Goal: Download file/media

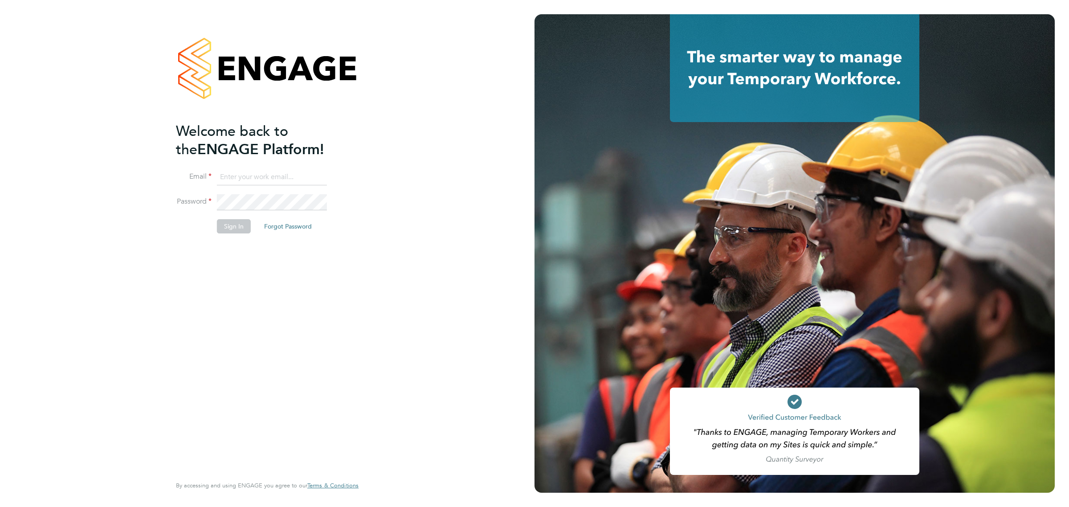
type input "vicki@bluewaterwales.com"
click at [252, 233] on li "Sign In Forgot Password" at bounding box center [263, 230] width 174 height 23
click at [244, 229] on button "Sign In" at bounding box center [234, 226] width 34 height 14
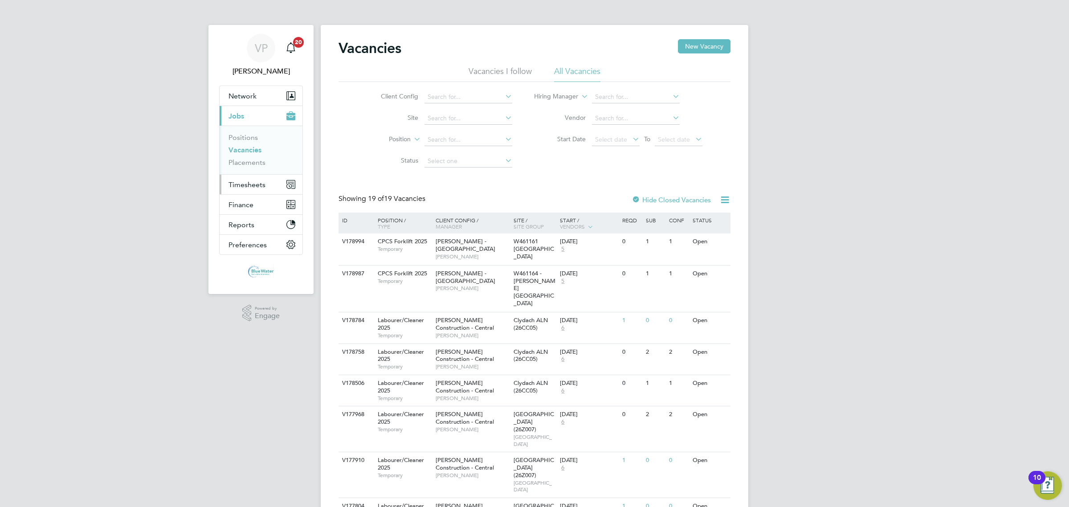
click at [252, 180] on button "Timesheets" at bounding box center [261, 185] width 83 height 20
click at [258, 156] on link "Timesheets" at bounding box center [247, 157] width 37 height 8
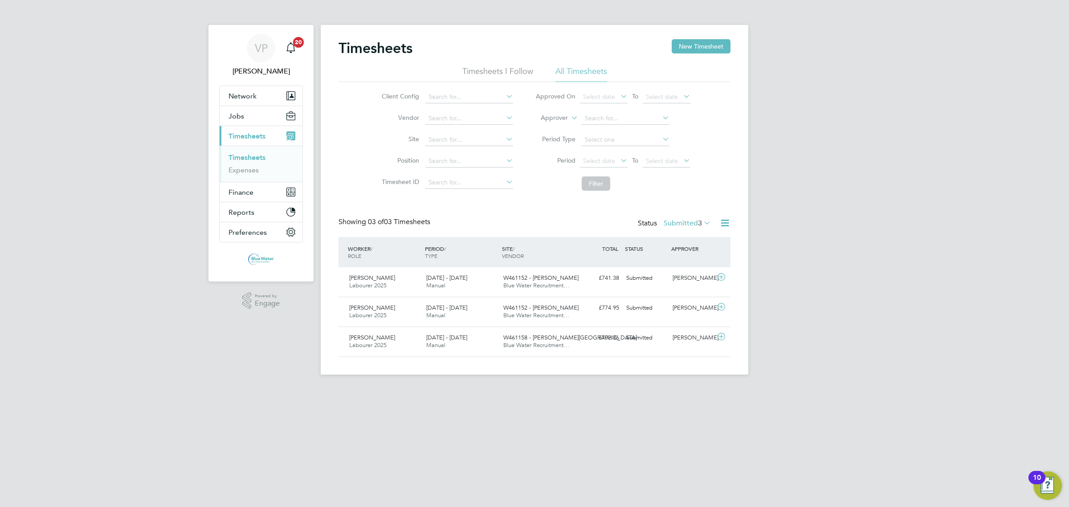
click at [682, 225] on label "Submitted 3" at bounding box center [687, 223] width 47 height 9
click at [684, 275] on li "Approved" at bounding box center [675, 277] width 41 height 12
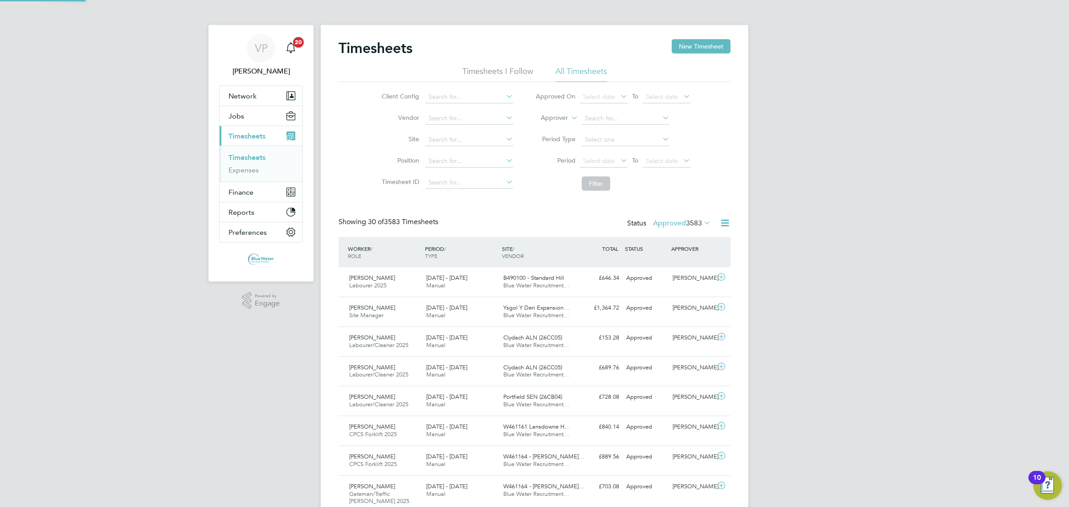
scroll to position [22, 77]
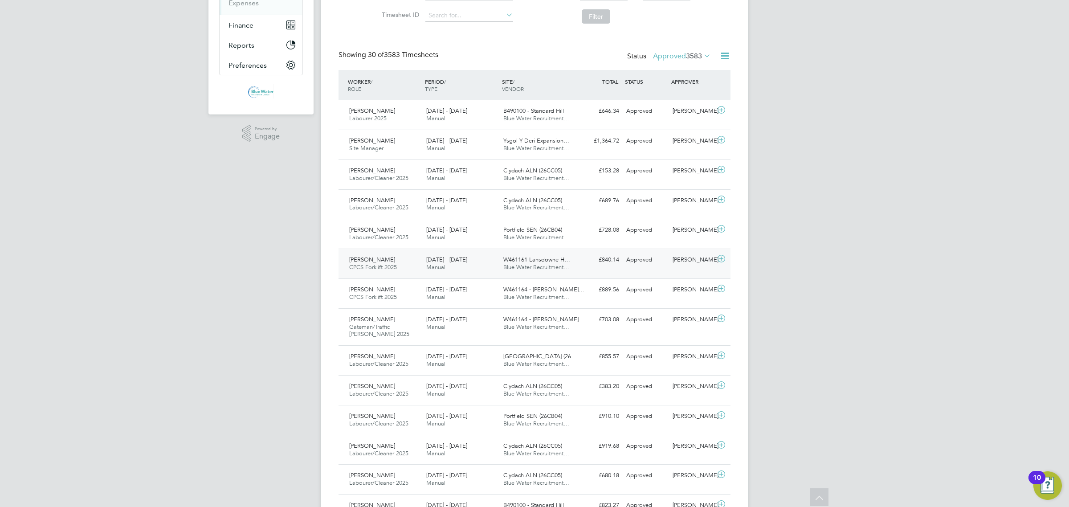
click at [386, 262] on div "Leslie Thomas CPCS Forklift 2025 23 - 29 Aug 2025" at bounding box center [384, 264] width 77 height 22
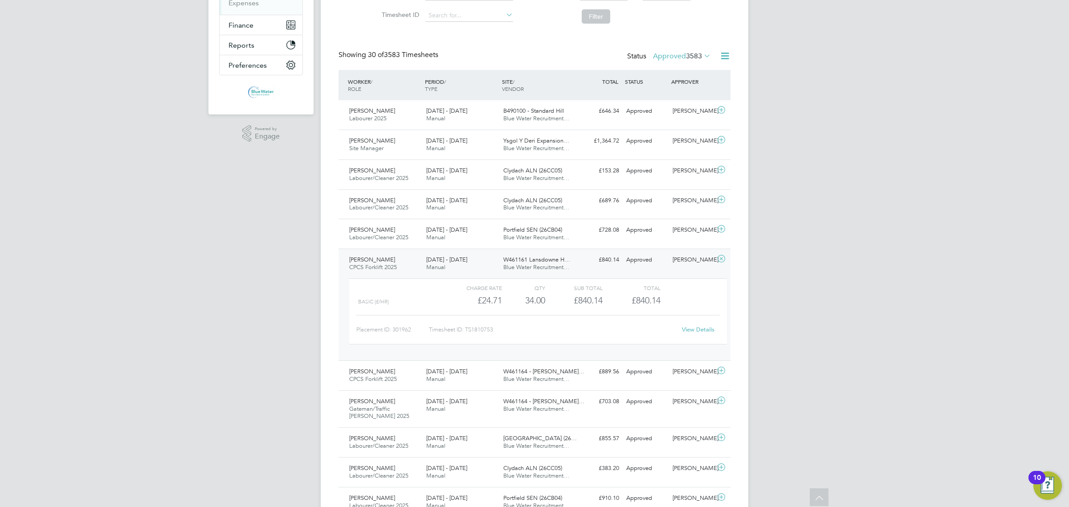
click at [691, 330] on link "View Details" at bounding box center [698, 330] width 33 height 8
click at [420, 270] on div "Leslie Thomas CPCS Forklift 2025 23 - 29 Aug 2025" at bounding box center [384, 264] width 77 height 22
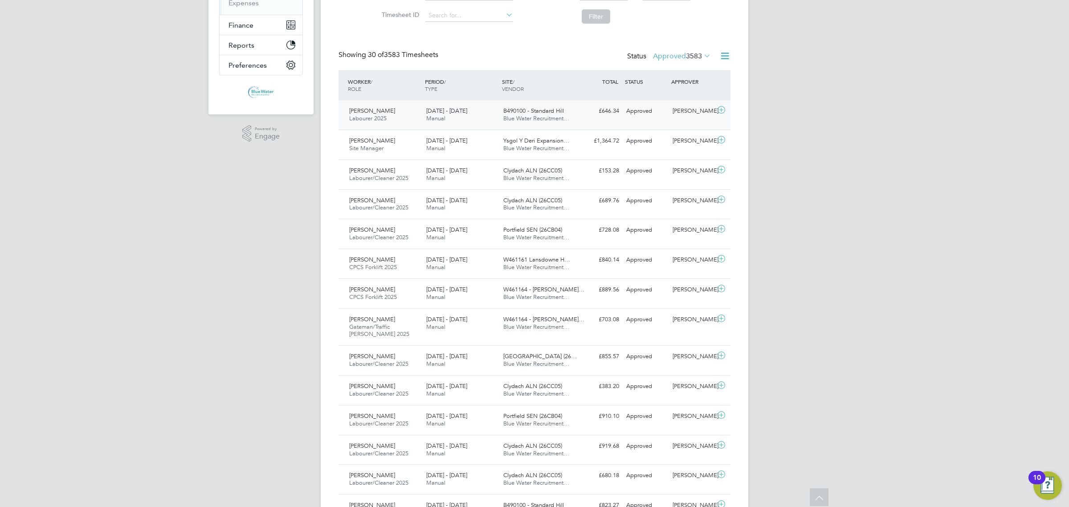
click at [404, 116] on div "James Tandi Labourer 2025 23 - 29 Aug 2025" at bounding box center [384, 115] width 77 height 22
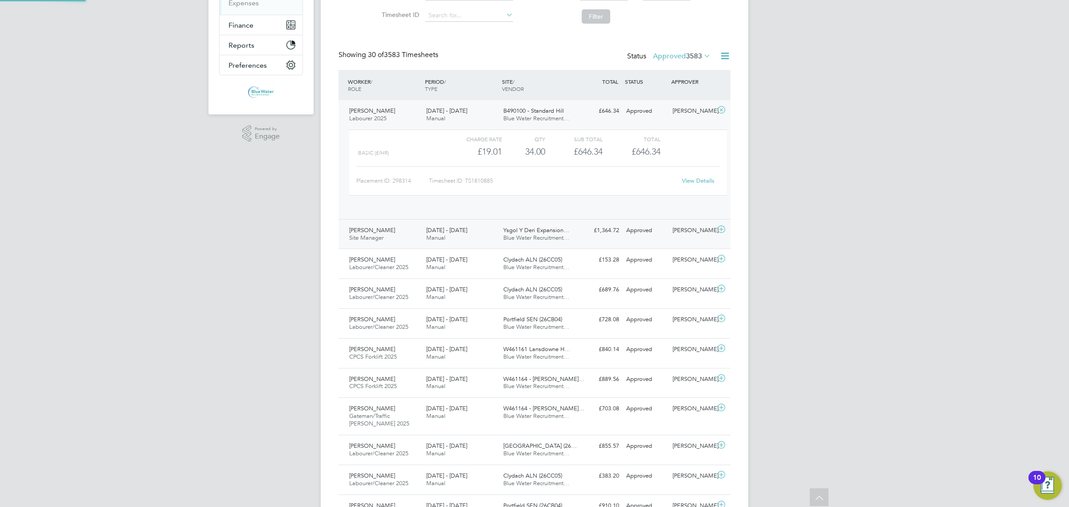
scroll to position [15, 87]
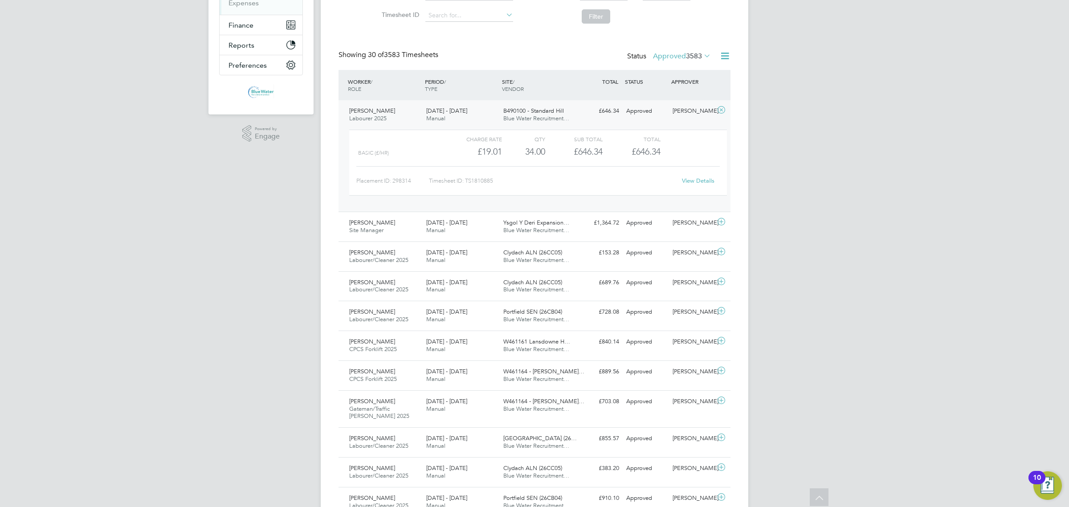
click at [698, 181] on link "View Details" at bounding box center [698, 181] width 33 height 8
click at [410, 248] on div "Ebony Rees Labourer/Cleaner 2025 23 - 29 Aug 2025" at bounding box center [384, 256] width 77 height 22
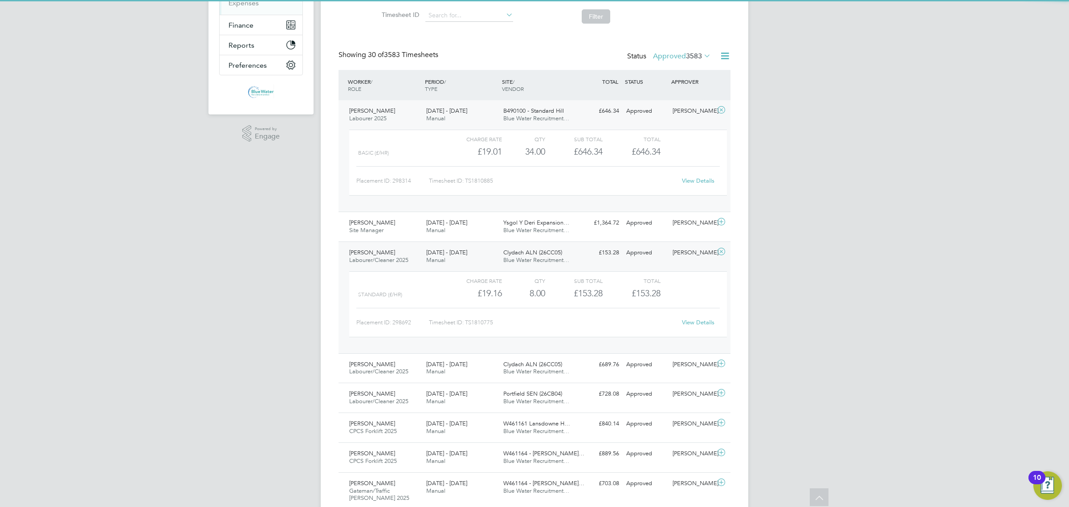
click at [711, 322] on link "View Details" at bounding box center [698, 323] width 33 height 8
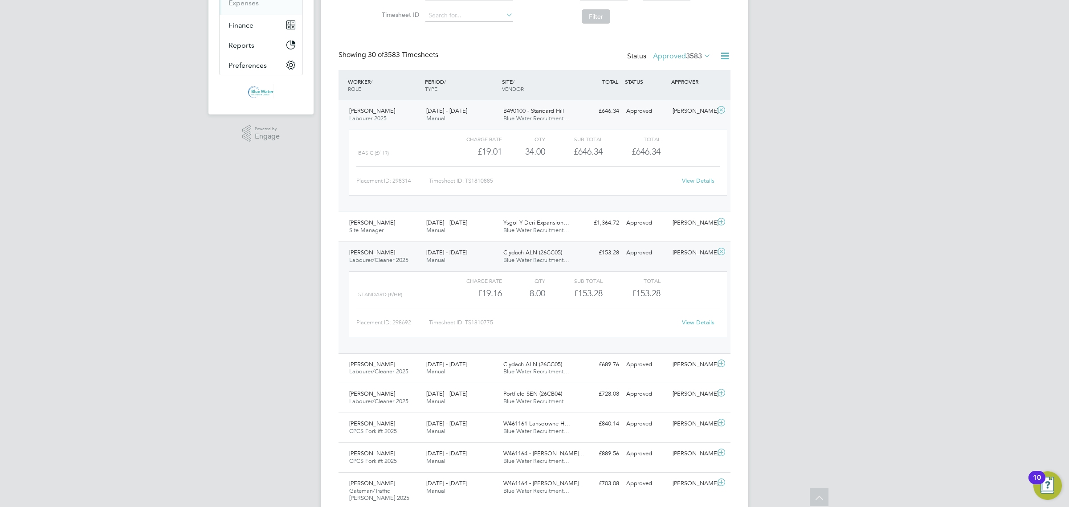
click at [411, 119] on div "James Tandi Labourer 2025 23 - 29 Aug 2025" at bounding box center [384, 115] width 77 height 22
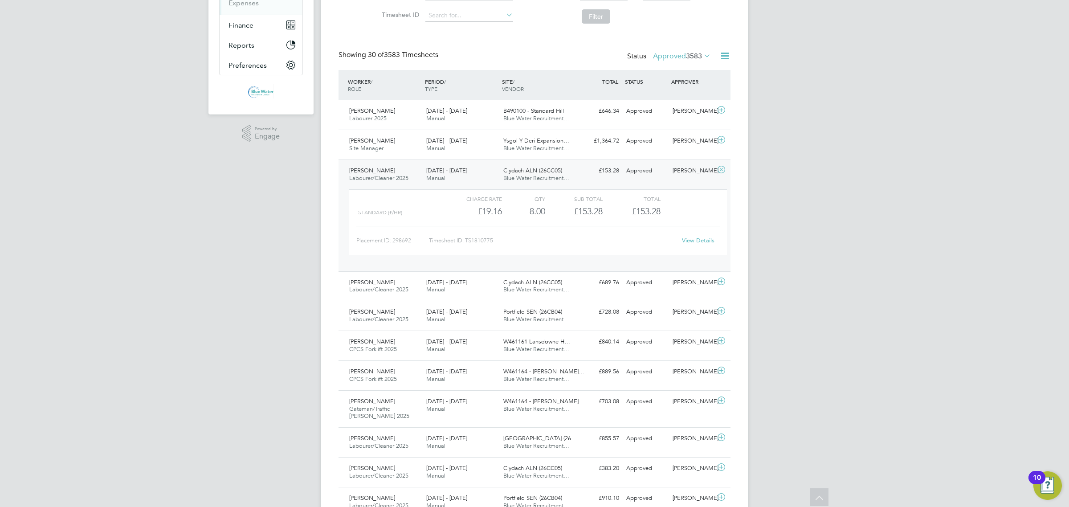
click at [401, 179] on span "Labourer/Cleaner 2025" at bounding box center [378, 178] width 59 height 8
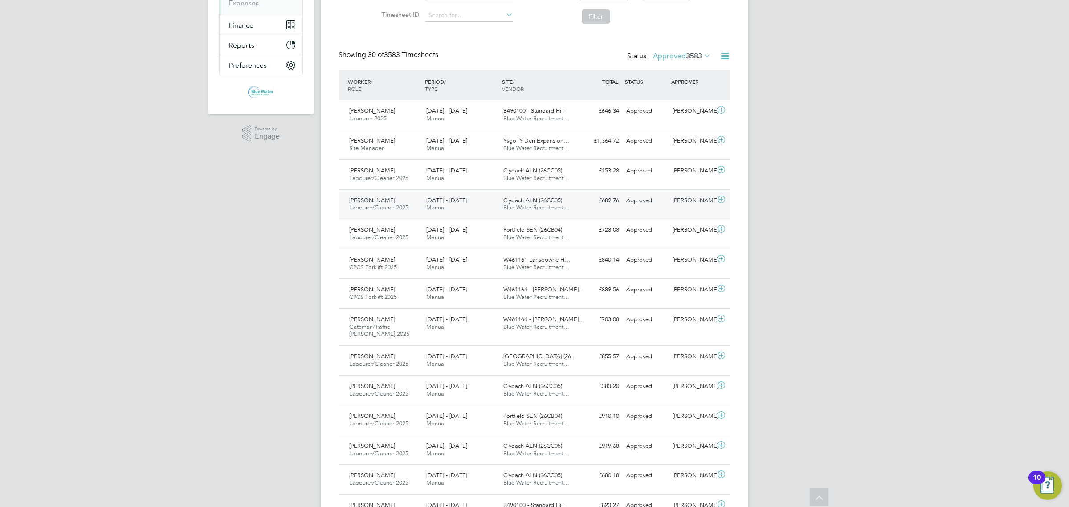
click at [394, 212] on div "Jeffery Davies Labourer/Cleaner 2025 23 - 29 Aug 2025" at bounding box center [384, 204] width 77 height 22
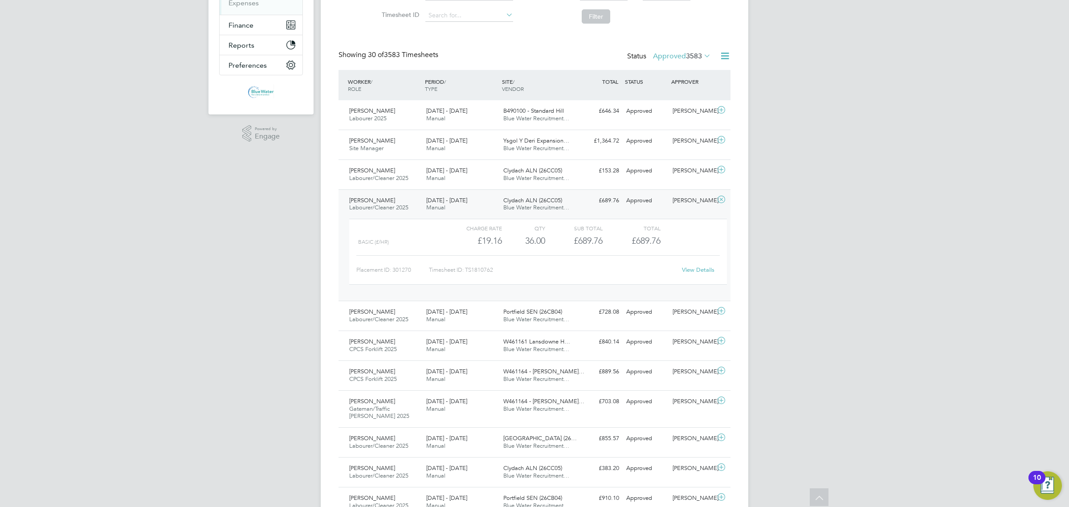
click at [700, 274] on div "View Details" at bounding box center [698, 270] width 44 height 14
click at [700, 272] on link "View Details" at bounding box center [698, 270] width 33 height 8
click at [392, 201] on div "Jeffery Davies Labourer/Cleaner 2025 23 - 29 Aug 2025" at bounding box center [384, 204] width 77 height 22
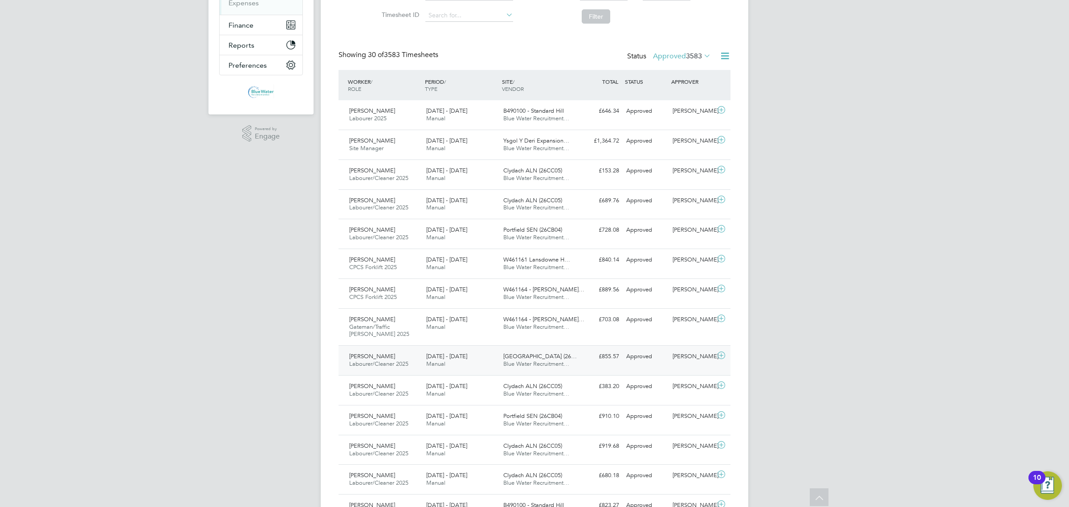
click at [379, 353] on div "Wayne Davies Labourer/Cleaner 2025 23 - 29 Aug 2025" at bounding box center [384, 360] width 77 height 22
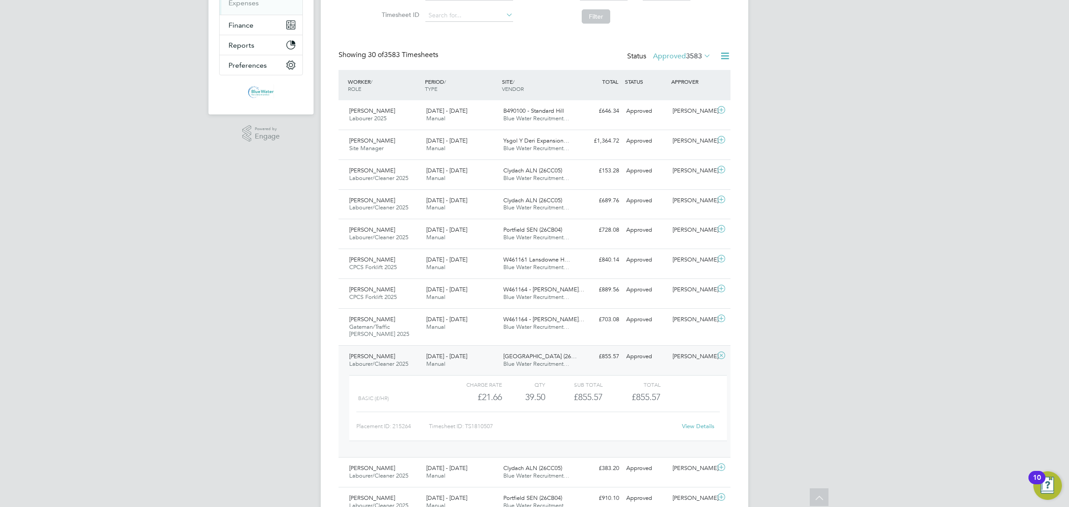
click at [696, 431] on div "View Details" at bounding box center [698, 426] width 44 height 14
click at [697, 427] on link "View Details" at bounding box center [698, 426] width 33 height 8
click at [409, 359] on div "Wayne Davies Labourer/Cleaner 2025 23 - 29 Aug 2025" at bounding box center [384, 360] width 77 height 22
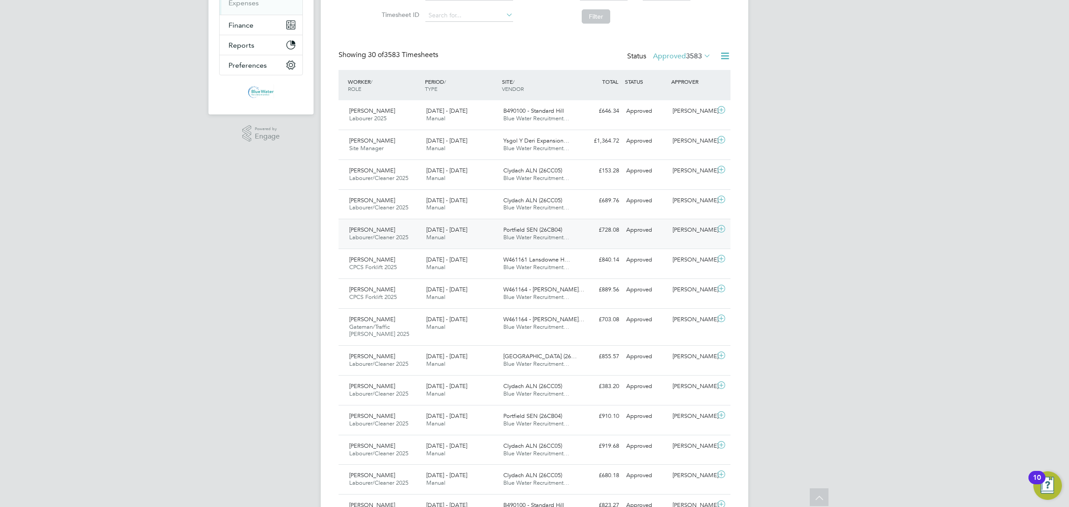
click at [412, 241] on div "James Bevan Labourer/Cleaner 2025 23 - 29 Aug 2025" at bounding box center [384, 234] width 77 height 22
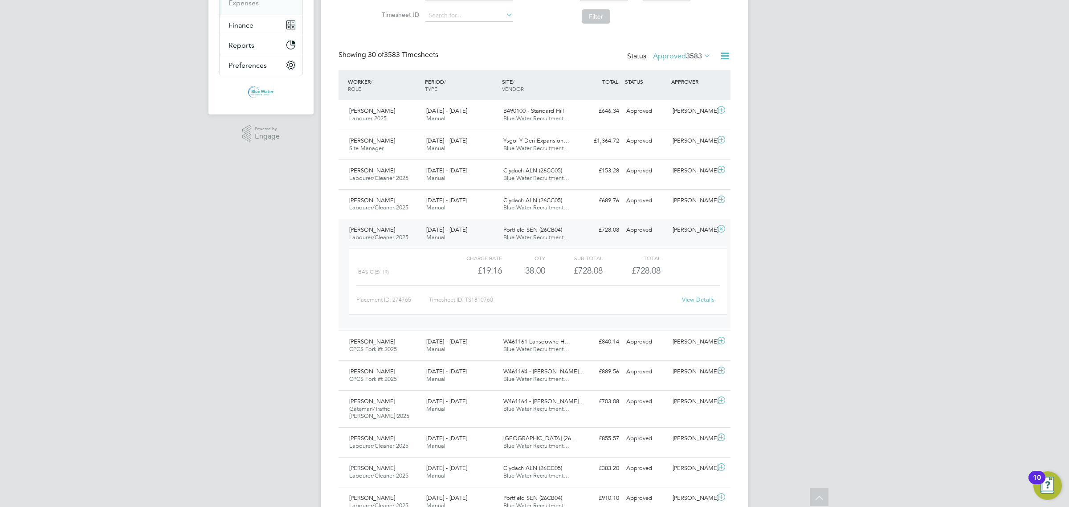
click at [689, 300] on link "View Details" at bounding box center [698, 300] width 33 height 8
click at [454, 231] on span "[DATE] - [DATE]" at bounding box center [446, 230] width 41 height 8
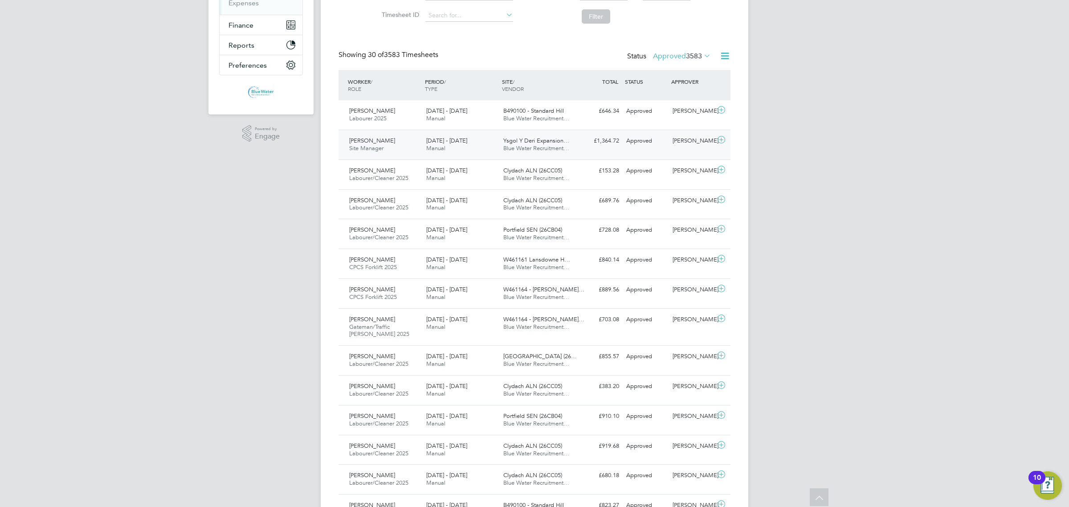
click at [464, 155] on div "23 - 29 Aug 2025 Manual" at bounding box center [461, 145] width 77 height 22
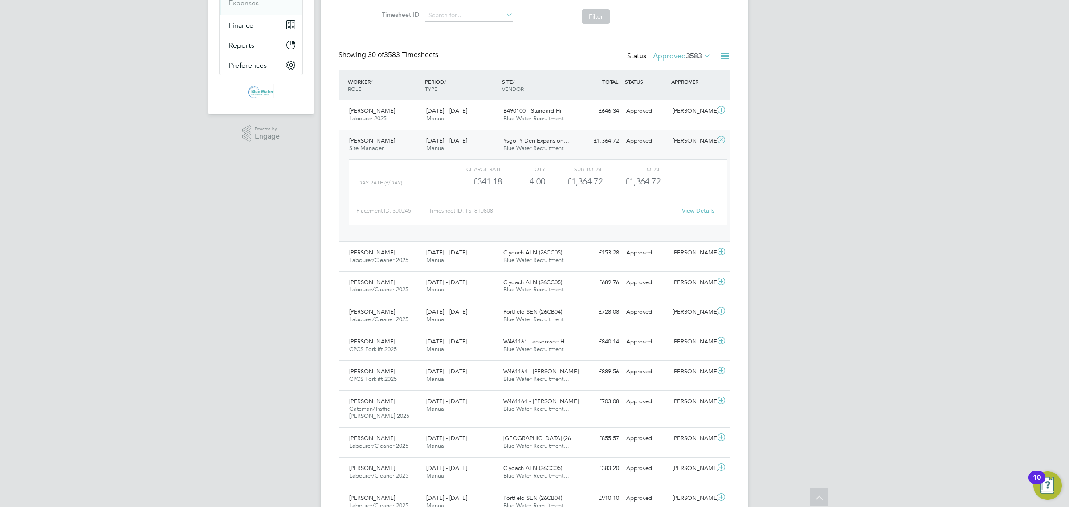
click at [700, 208] on link "View Details" at bounding box center [698, 211] width 33 height 8
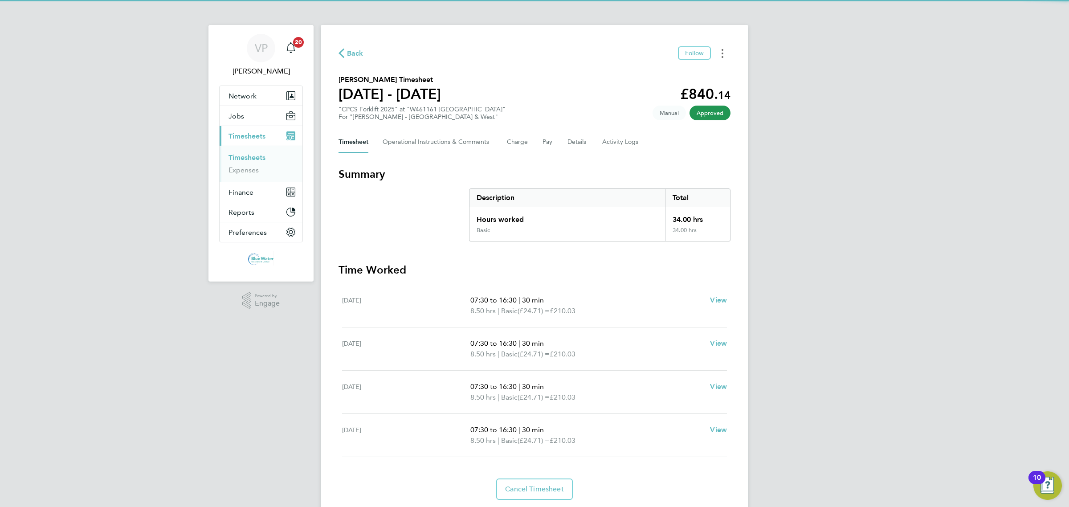
click at [721, 49] on button "Timesheets Menu" at bounding box center [723, 53] width 16 height 14
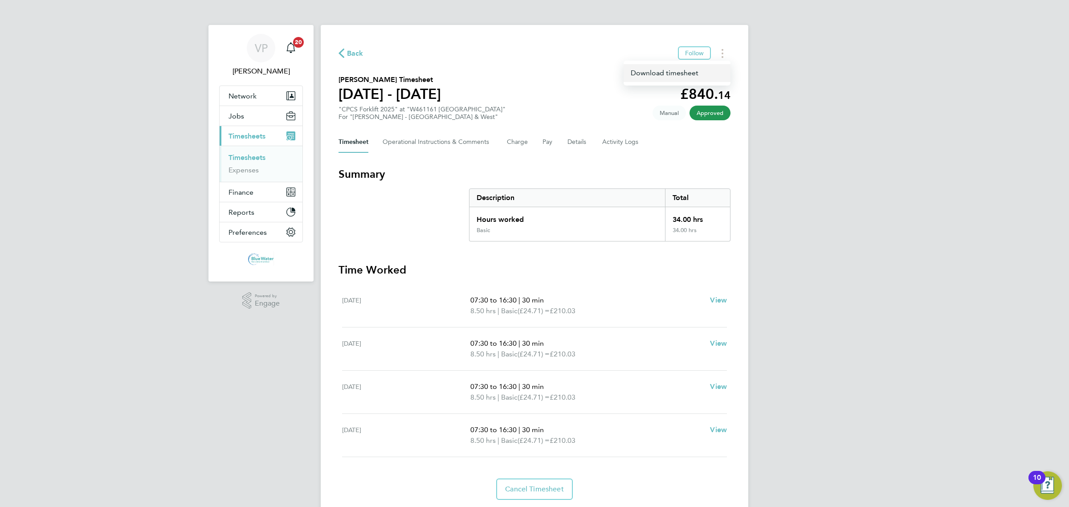
click at [662, 75] on link "Download timesheet" at bounding box center [677, 73] width 107 height 18
click at [354, 53] on span "Back" at bounding box center [355, 53] width 16 height 11
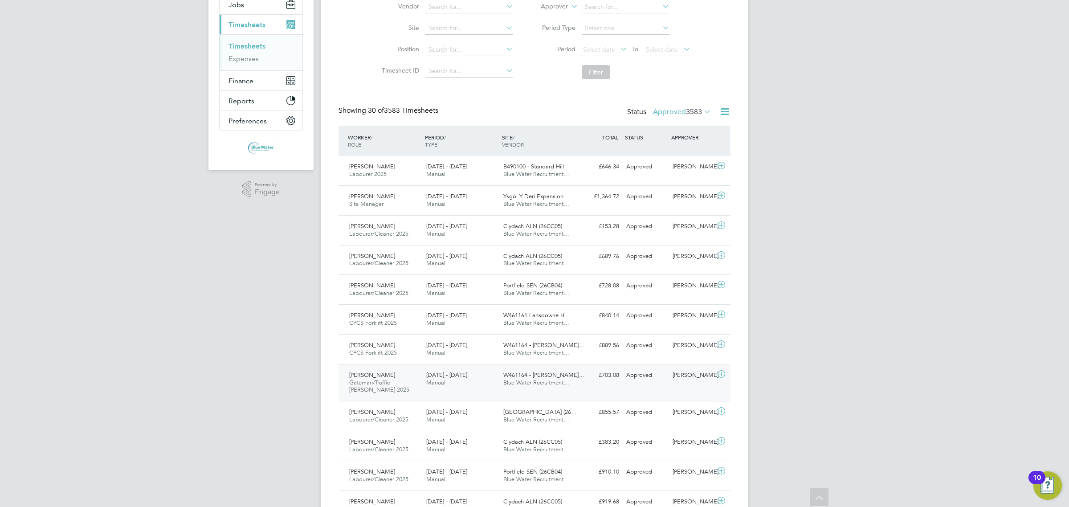
click at [449, 386] on div "23 - 29 Aug 2025 Manual" at bounding box center [461, 379] width 77 height 22
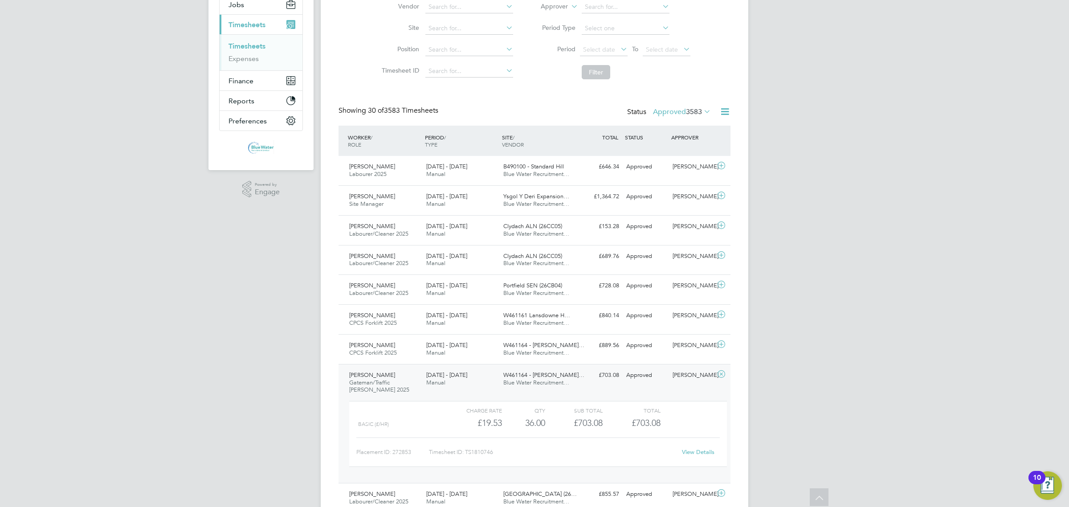
drag, startPoint x: 705, startPoint y: 449, endPoint x: 707, endPoint y: 455, distance: 6.9
click at [707, 451] on div "View Details" at bounding box center [698, 452] width 44 height 14
click at [707, 456] on link "View Details" at bounding box center [698, 452] width 33 height 8
click at [379, 350] on span "CPCS Forklift 2025" at bounding box center [373, 353] width 48 height 8
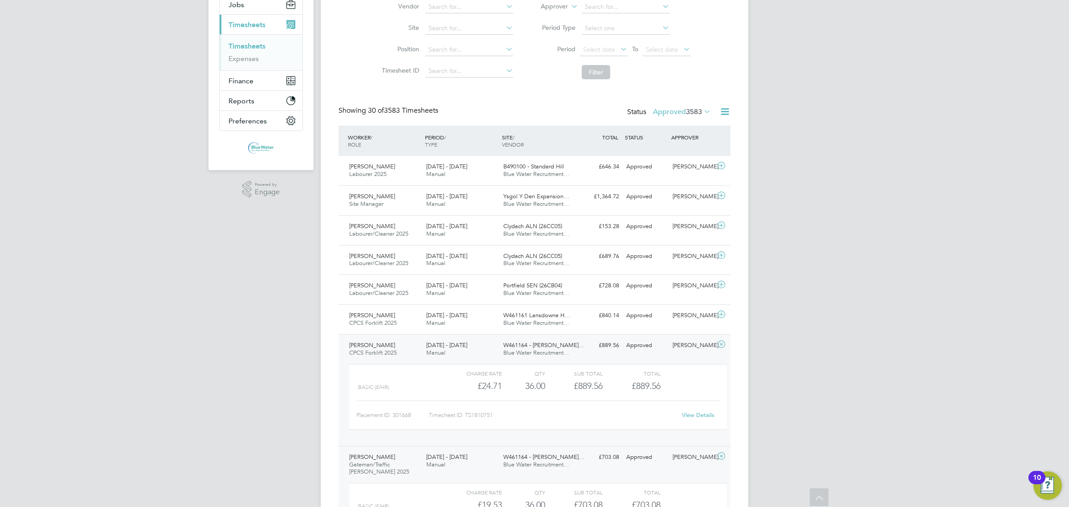
click at [705, 415] on link "View Details" at bounding box center [698, 415] width 33 height 8
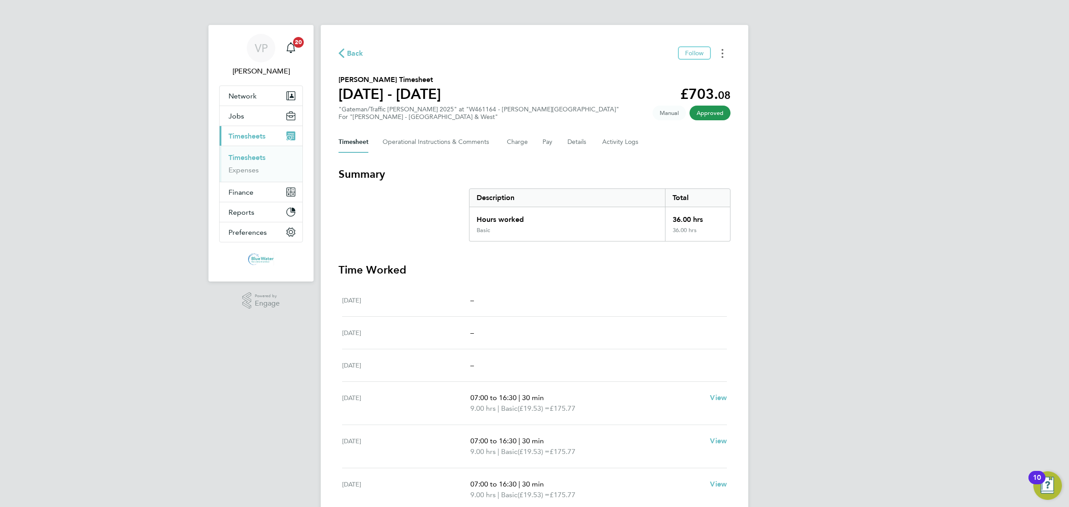
click at [726, 54] on button "Timesheets Menu" at bounding box center [723, 53] width 16 height 14
click at [683, 72] on link "Download timesheet" at bounding box center [677, 73] width 107 height 18
click at [720, 54] on button "Timesheets Menu" at bounding box center [723, 53] width 16 height 14
click at [697, 69] on link "Download timesheet" at bounding box center [677, 73] width 107 height 18
click at [723, 56] on icon "Timesheets Menu" at bounding box center [723, 53] width 2 height 9
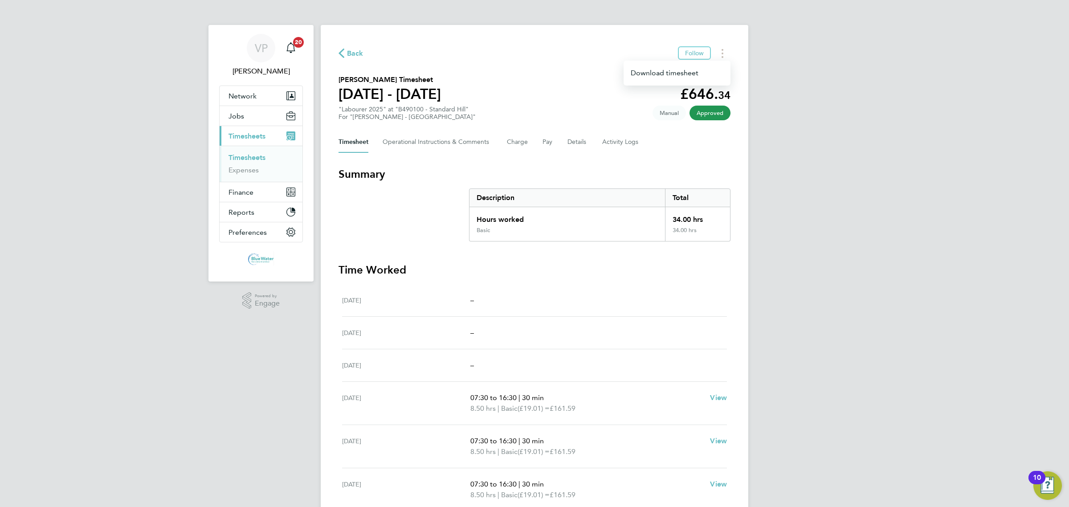
click at [667, 83] on div "Download timesheet" at bounding box center [677, 73] width 107 height 25
click at [639, 82] on div "Download timesheet" at bounding box center [677, 73] width 107 height 25
click at [642, 77] on link "Download timesheet" at bounding box center [677, 73] width 107 height 18
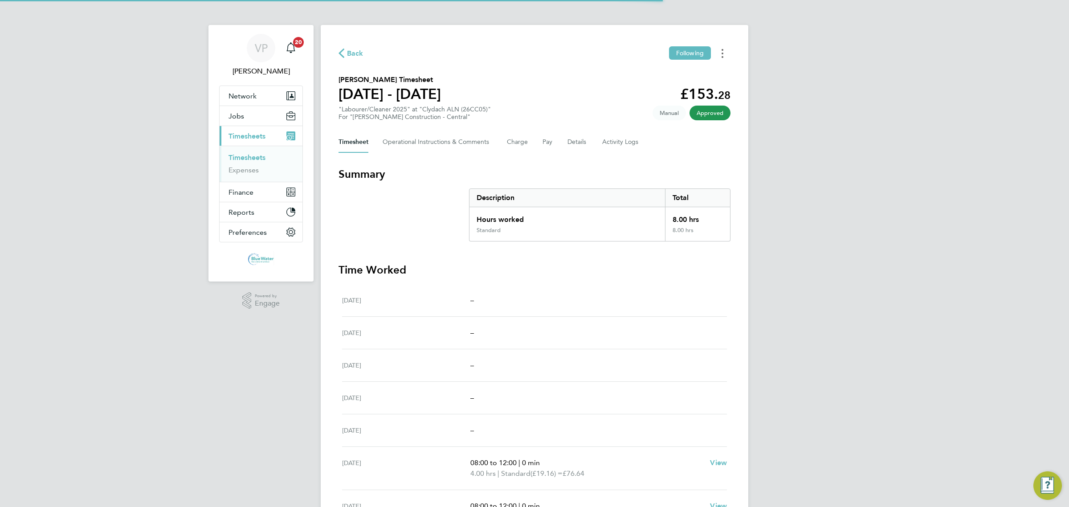
drag, startPoint x: 719, startPoint y: 55, endPoint x: 713, endPoint y: 59, distance: 7.0
click at [719, 54] on button "Timesheets Menu" at bounding box center [723, 53] width 16 height 14
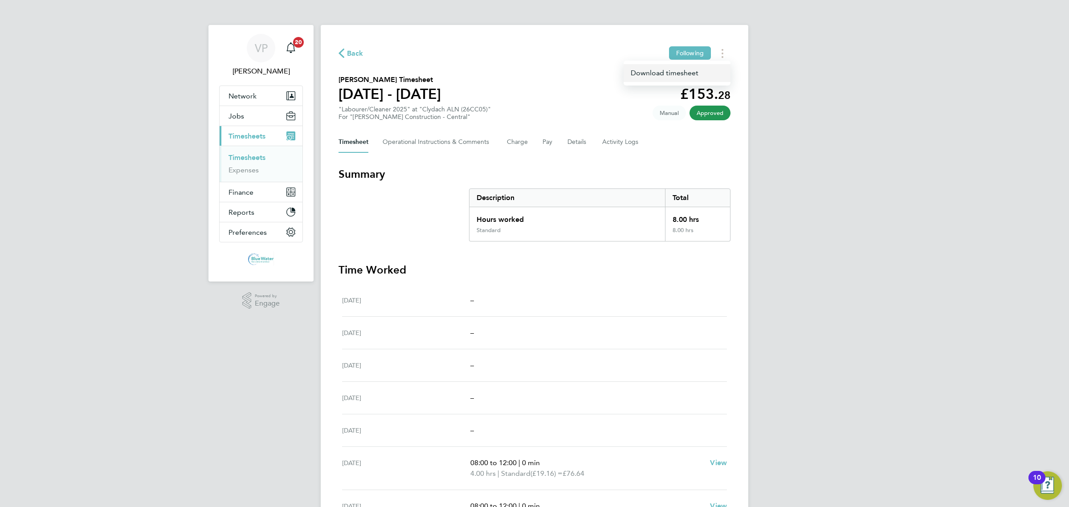
click at [680, 80] on link "Download timesheet" at bounding box center [677, 73] width 107 height 18
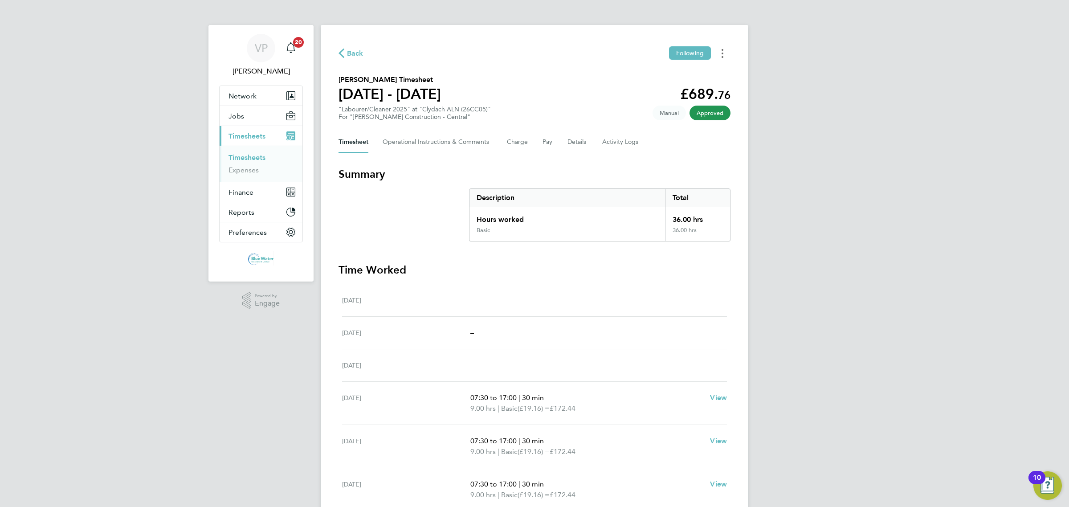
click at [720, 50] on button "Timesheets Menu" at bounding box center [723, 53] width 16 height 14
click at [691, 72] on link "Download timesheet" at bounding box center [677, 73] width 107 height 18
click at [725, 56] on button "Timesheets Menu" at bounding box center [723, 53] width 16 height 14
click at [705, 74] on link "Download timesheet" at bounding box center [677, 73] width 107 height 18
click at [719, 49] on button "Timesheets Menu" at bounding box center [723, 53] width 16 height 14
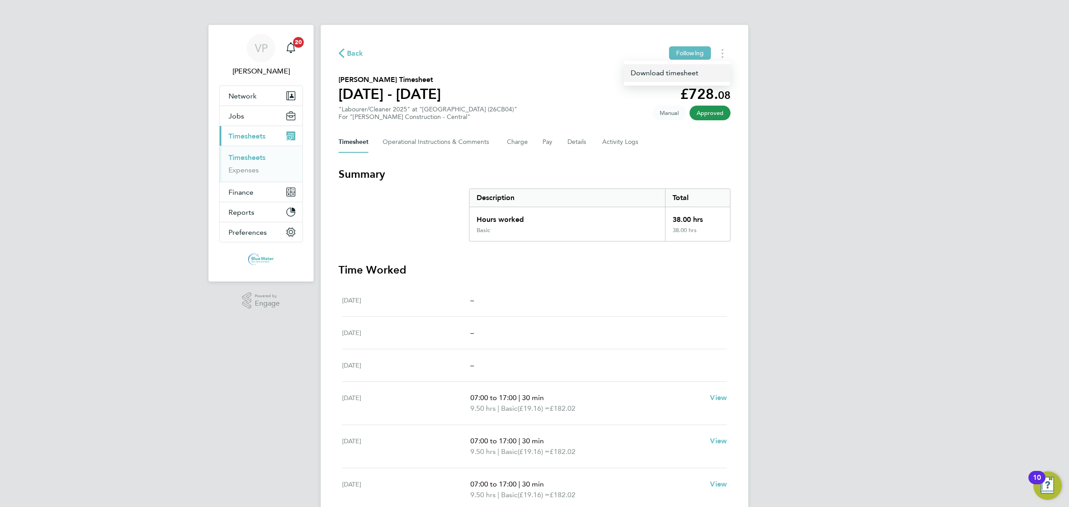
click at [680, 75] on link "Download timesheet" at bounding box center [677, 73] width 107 height 18
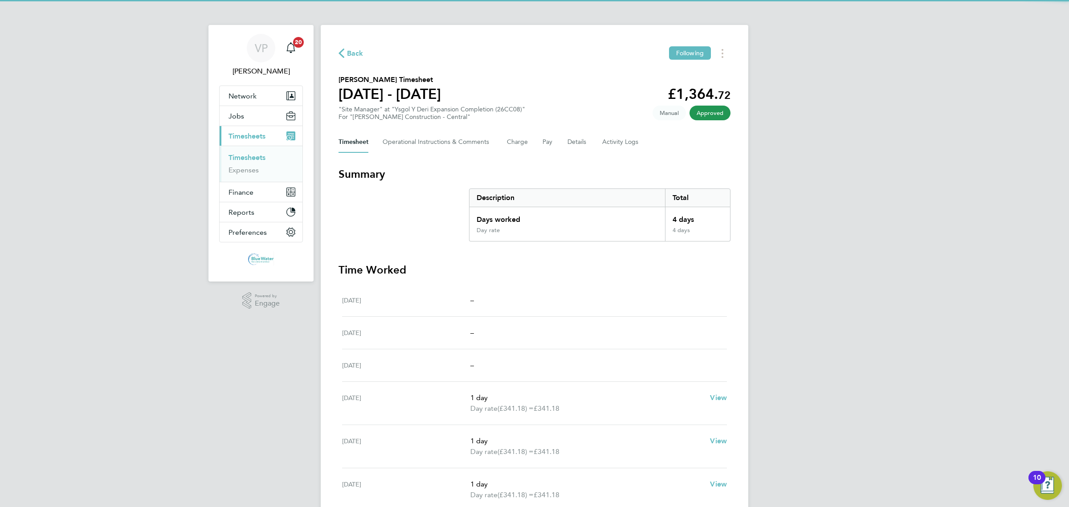
click at [725, 62] on div "Back Following [PERSON_NAME] Timesheet [DATE] - [DATE] £1,364. 72 "Site Manager…" at bounding box center [535, 322] width 428 height 594
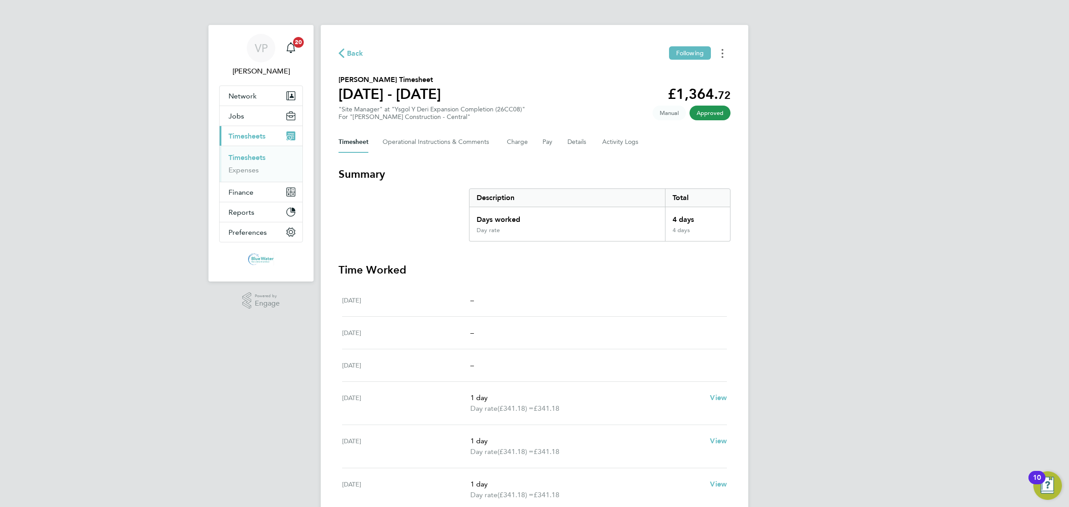
click at [725, 57] on button "Timesheets Menu" at bounding box center [723, 53] width 16 height 14
click at [699, 69] on link "Download timesheet" at bounding box center [677, 73] width 107 height 18
